Goal: Transaction & Acquisition: Download file/media

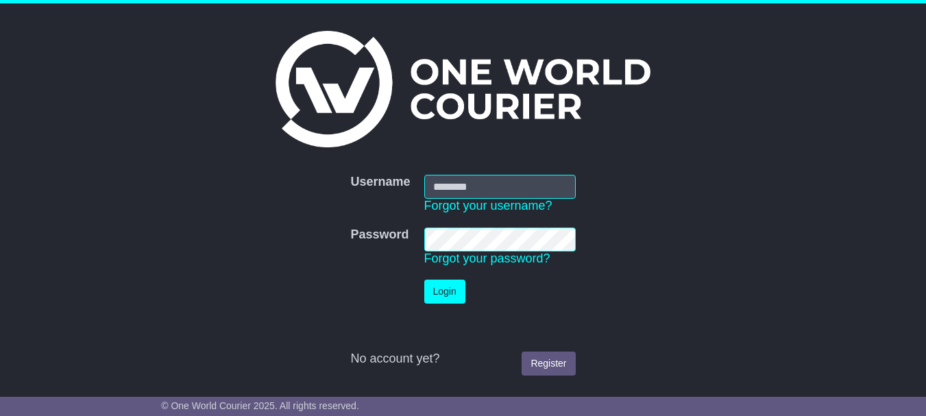
type input "**********"
click at [438, 294] on button "Login" at bounding box center [444, 292] width 41 height 24
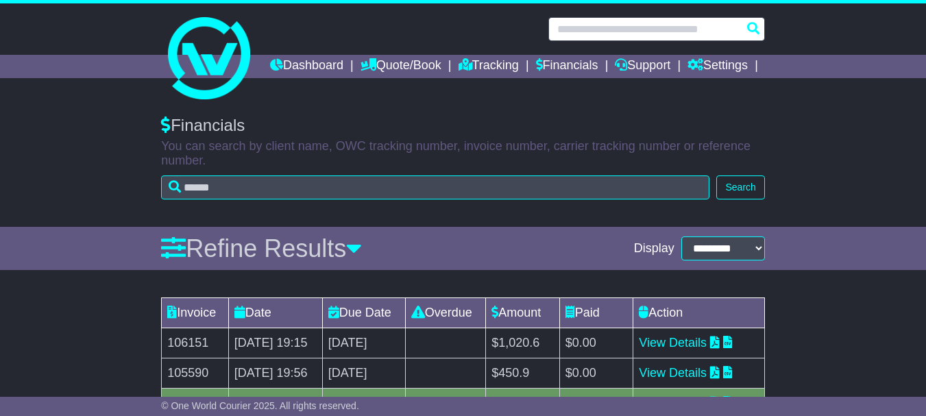
click at [654, 35] on input "text" at bounding box center [657, 29] width 217 height 24
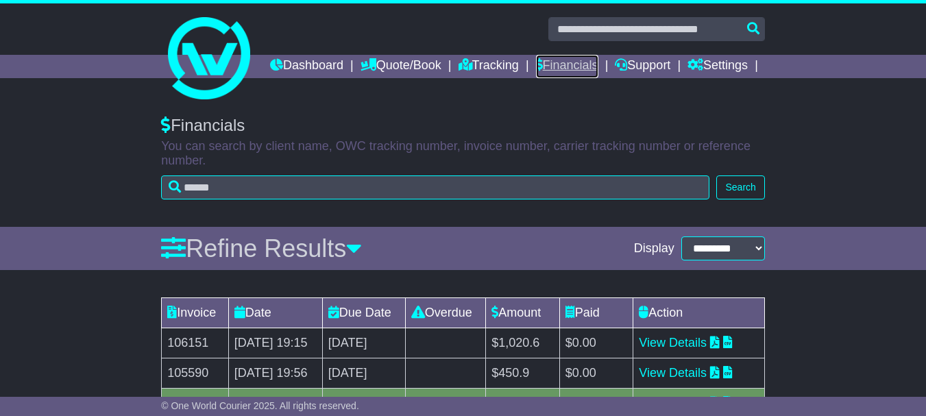
click at [599, 67] on link "Financials" at bounding box center [567, 66] width 62 height 23
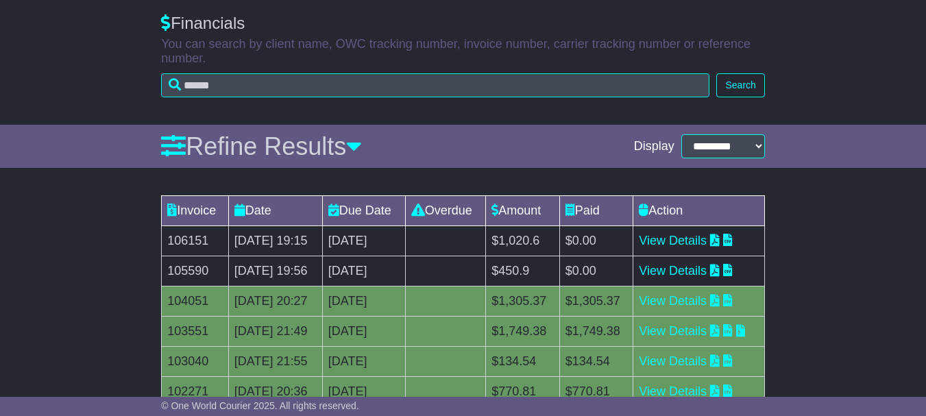
scroll to position [114, 0]
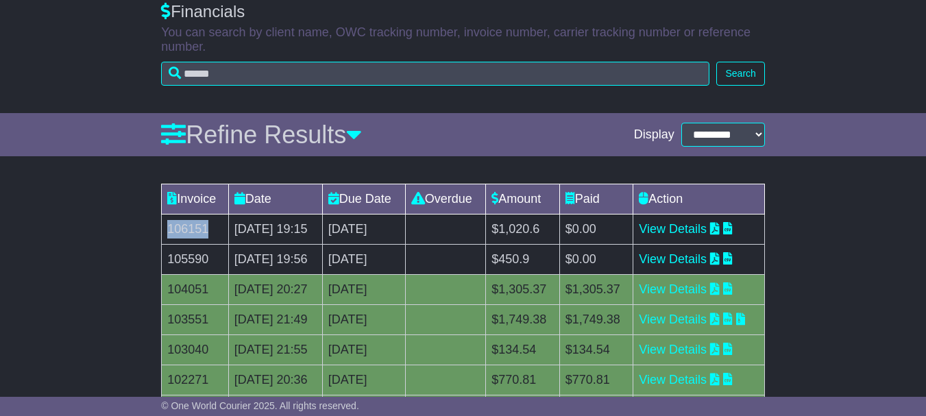
drag, startPoint x: 214, startPoint y: 268, endPoint x: 169, endPoint y: 268, distance: 45.3
click at [169, 245] on td "106151" at bounding box center [195, 230] width 67 height 30
copy td "106151"
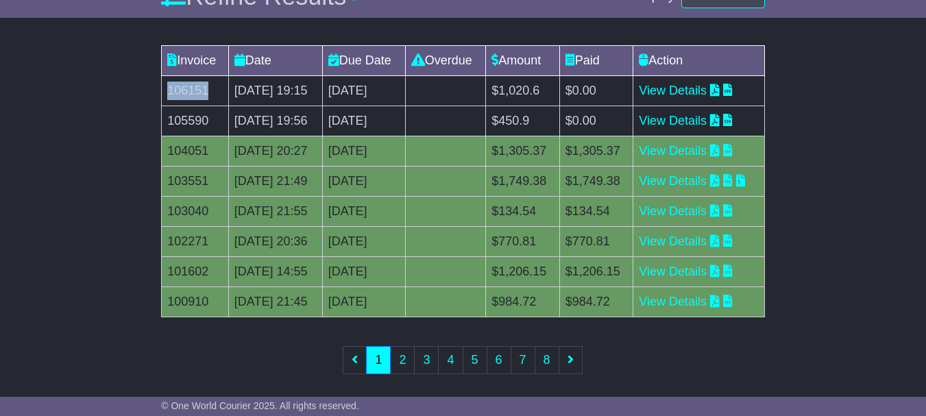
scroll to position [210, 0]
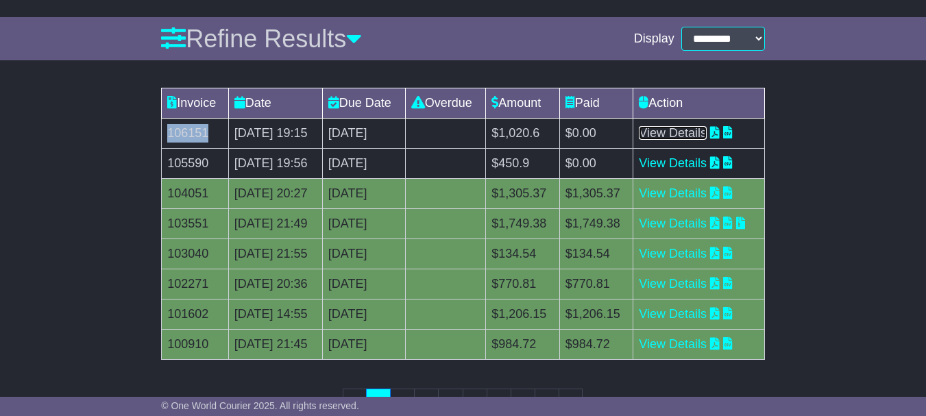
click at [702, 140] on link "View Details" at bounding box center [673, 133] width 68 height 14
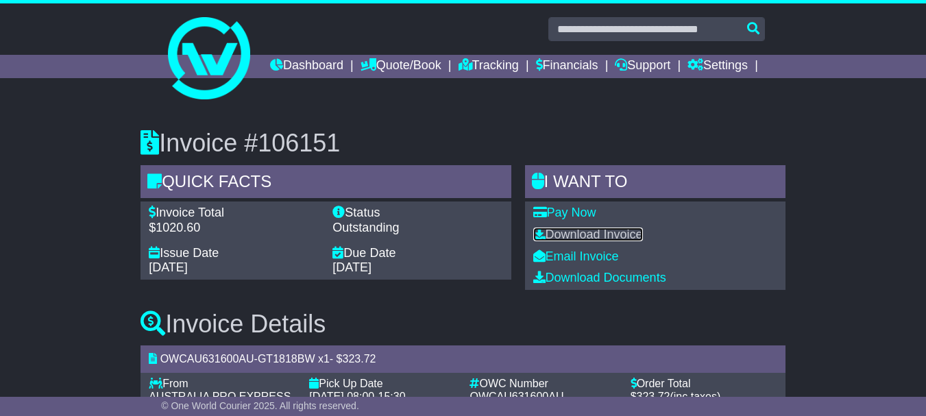
click at [574, 241] on link "Download Invoice" at bounding box center [589, 235] width 110 height 14
